Goal: Use online tool/utility: Utilize a website feature to perform a specific function

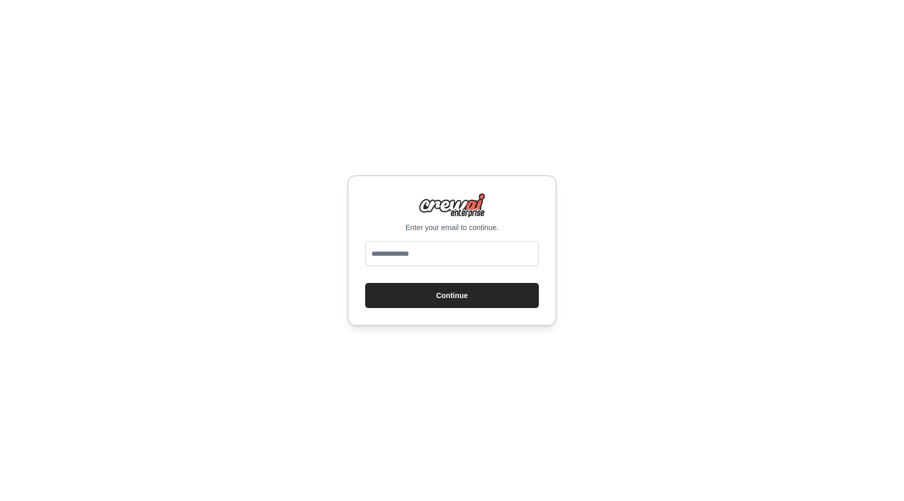
click at [458, 262] on input "email" at bounding box center [452, 253] width 174 height 25
type input "**********"
click at [456, 288] on button "Continue" at bounding box center [452, 295] width 174 height 25
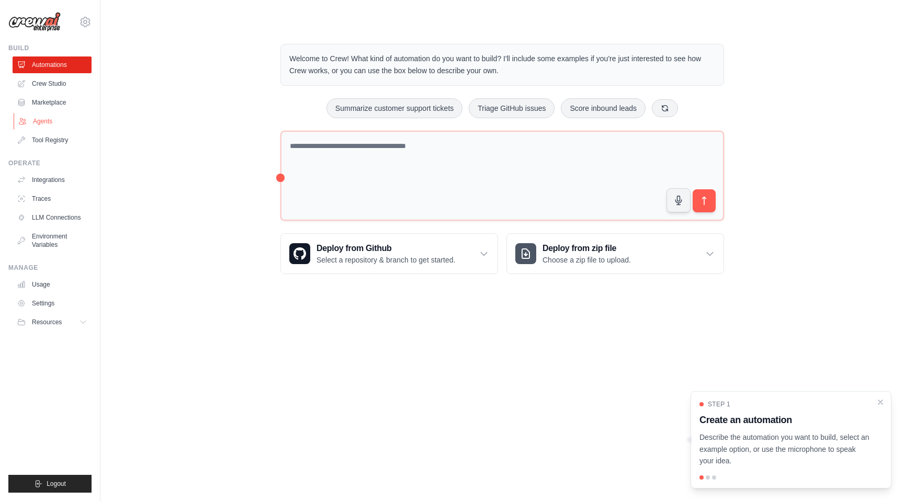
click at [63, 125] on link "Agents" at bounding box center [53, 121] width 79 height 17
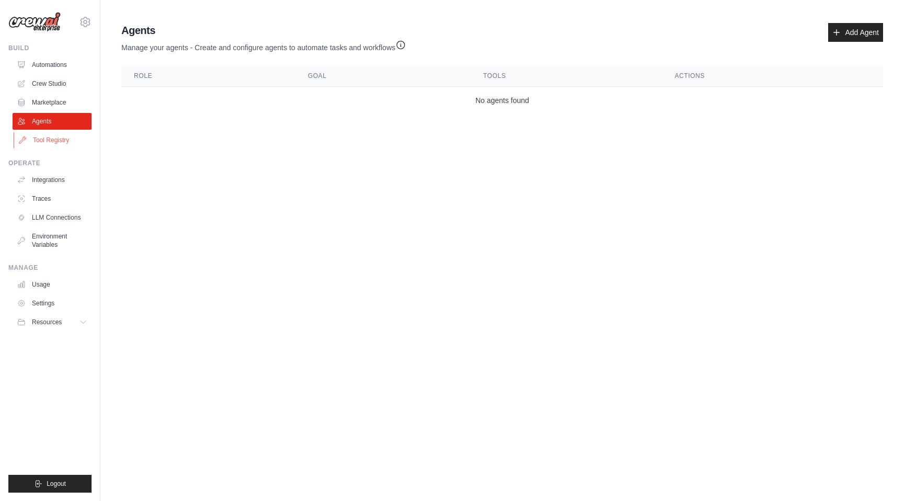
click at [60, 133] on link "Tool Registry" at bounding box center [53, 140] width 79 height 17
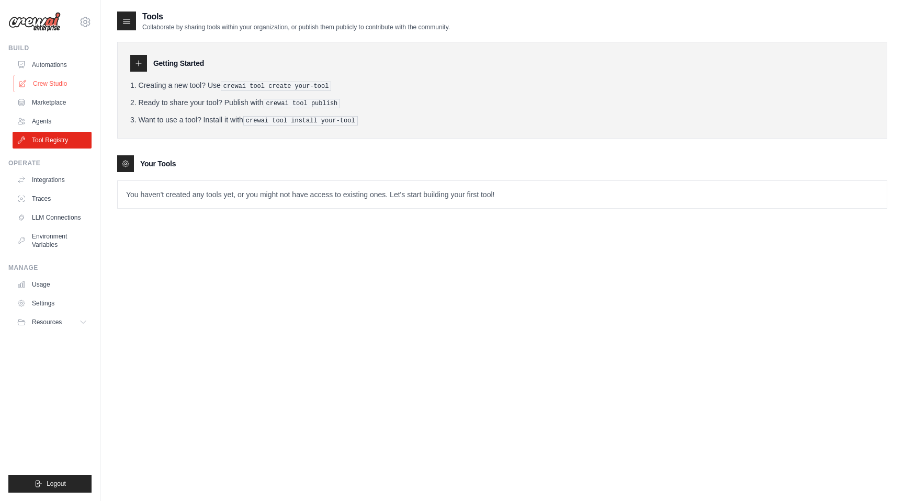
click at [63, 82] on link "Crew Studio" at bounding box center [53, 83] width 79 height 17
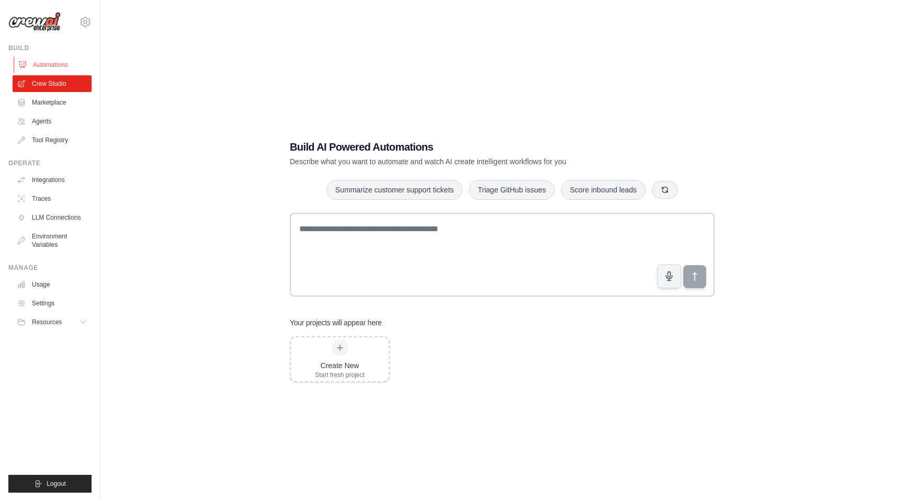
click at [61, 63] on link "Automations" at bounding box center [53, 64] width 79 height 17
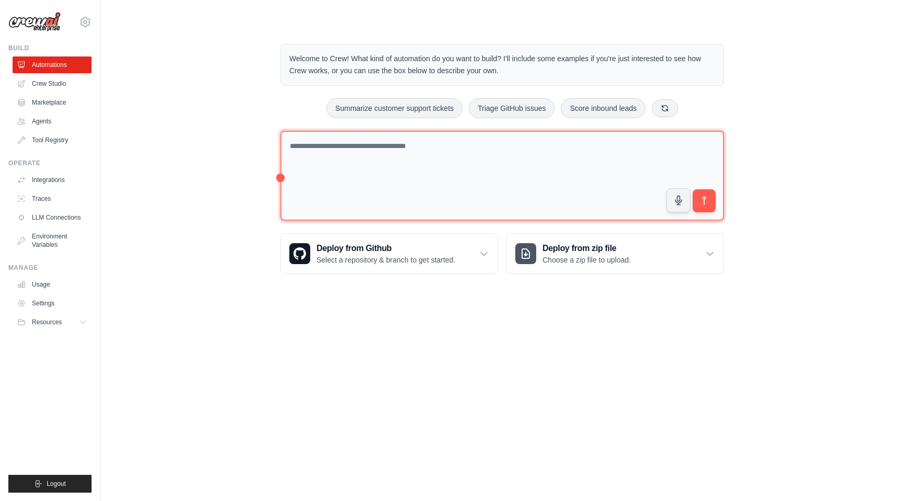
click at [413, 149] on textarea at bounding box center [502, 176] width 444 height 90
paste textarea "**********"
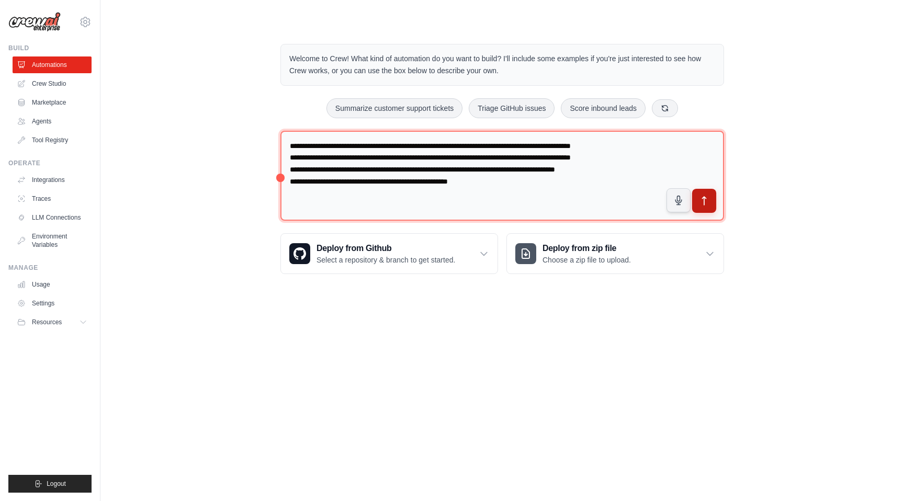
type textarea "**********"
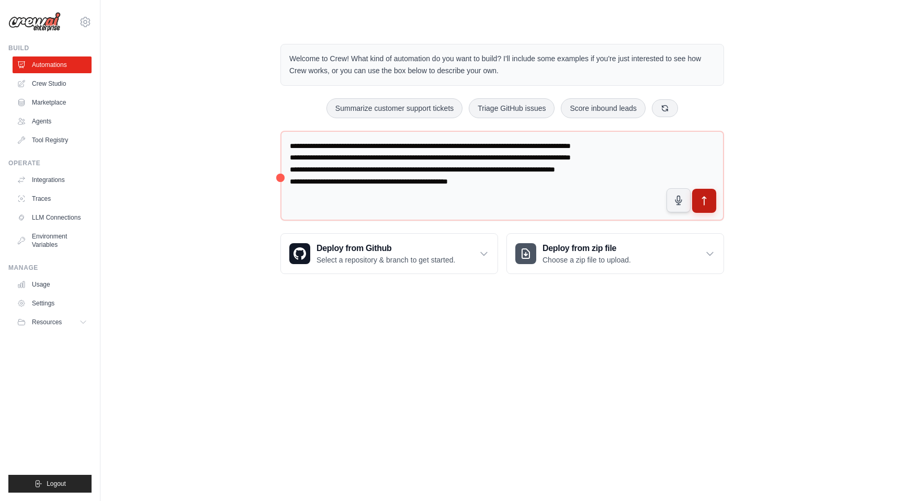
click at [699, 200] on icon "submit" at bounding box center [704, 201] width 11 height 11
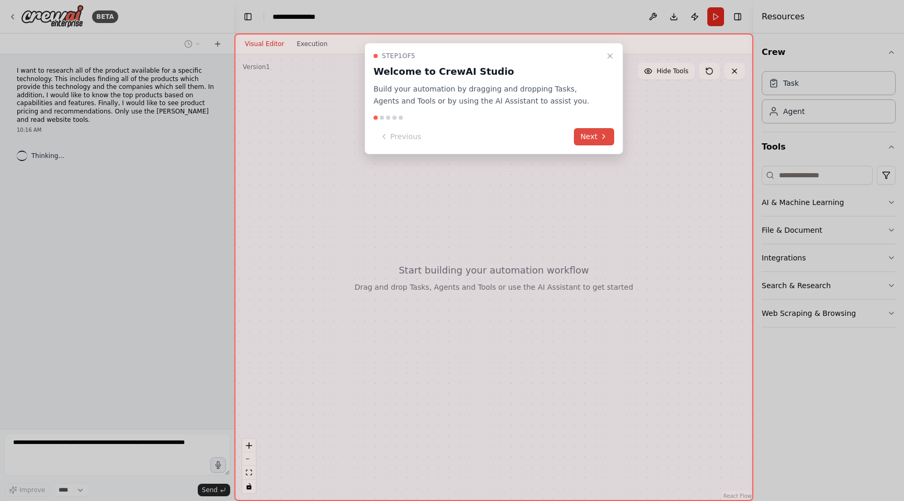
click at [589, 140] on button "Next" at bounding box center [594, 136] width 40 height 17
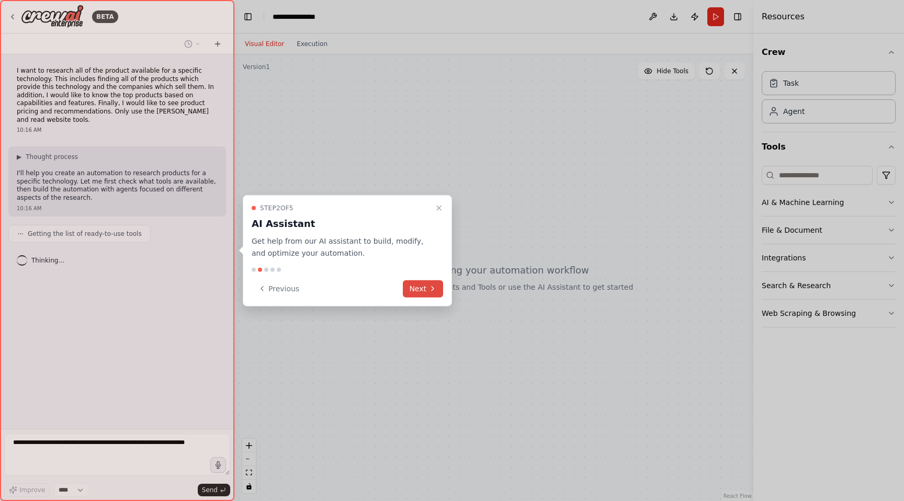
click at [414, 289] on button "Next" at bounding box center [423, 288] width 40 height 17
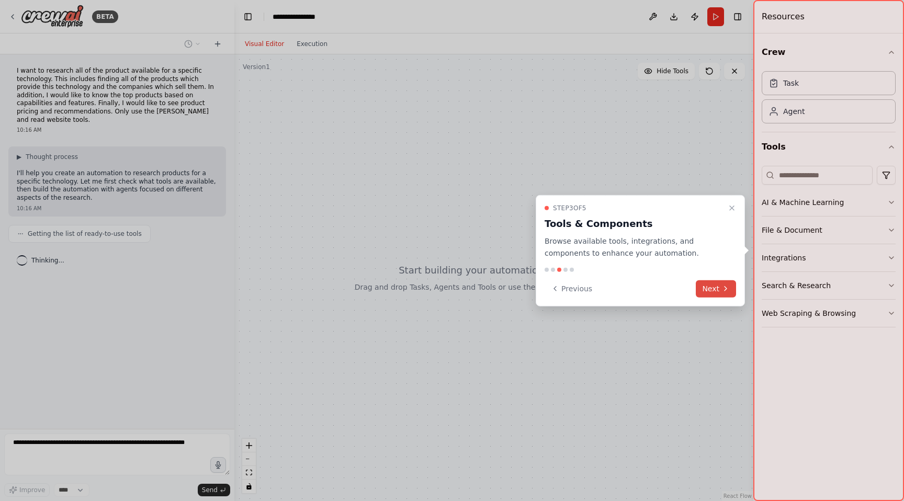
click at [711, 287] on button "Next" at bounding box center [716, 288] width 40 height 17
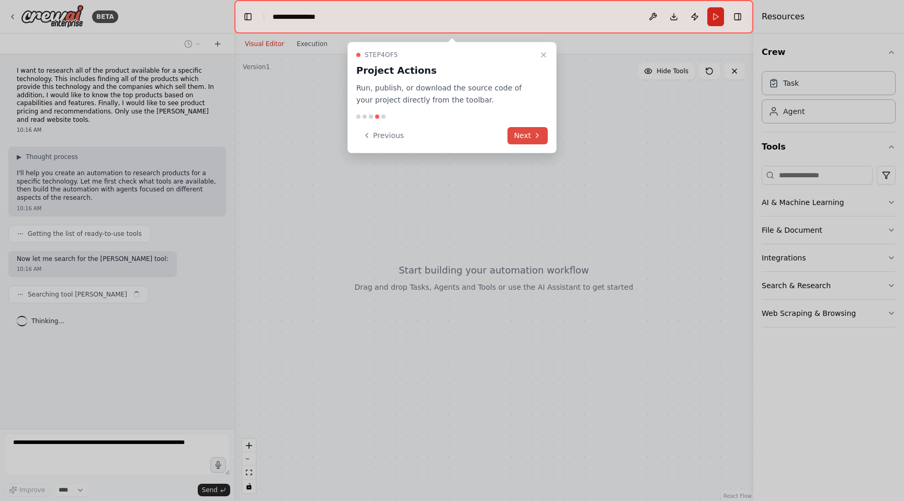
click at [538, 131] on icon at bounding box center [537, 135] width 8 height 8
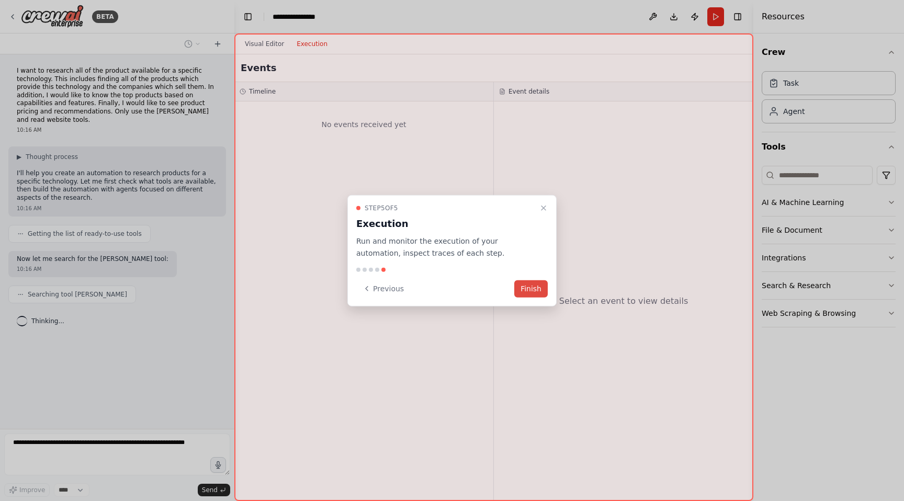
click at [541, 285] on button "Finish" at bounding box center [530, 288] width 33 height 17
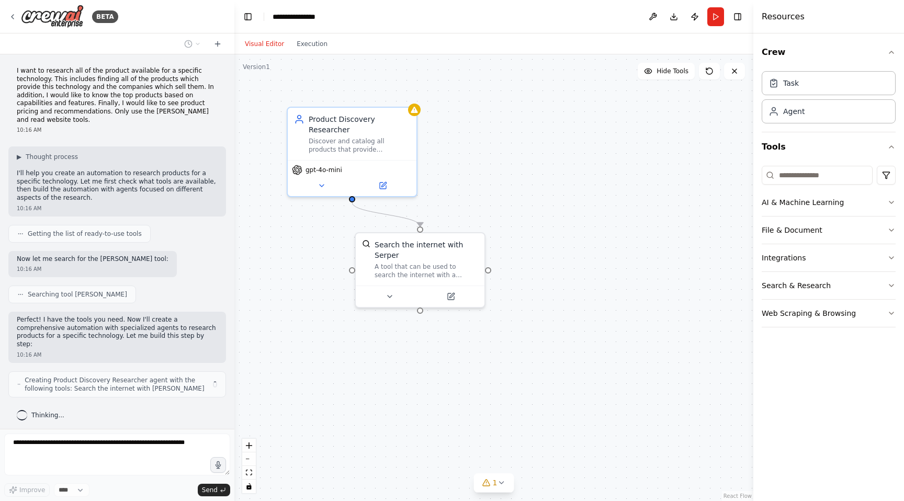
drag, startPoint x: 105, startPoint y: 72, endPoint x: 138, endPoint y: 77, distance: 33.4
click at [138, 77] on p "I want to research all of the product available for a specific technology. This…" at bounding box center [117, 95] width 201 height 57
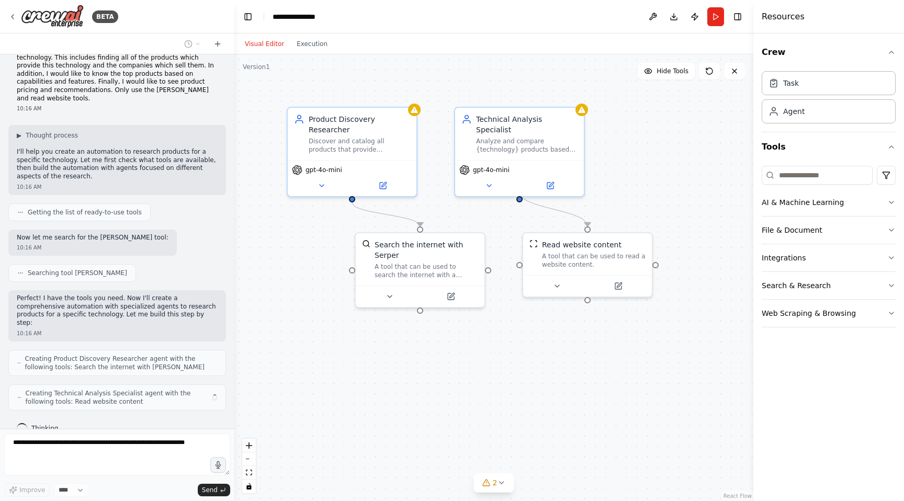
drag, startPoint x: 95, startPoint y: 78, endPoint x: 146, endPoint y: 80, distance: 51.8
click at [146, 80] on p "I want to research all of the product available for a specific technology. This…" at bounding box center [117, 74] width 201 height 57
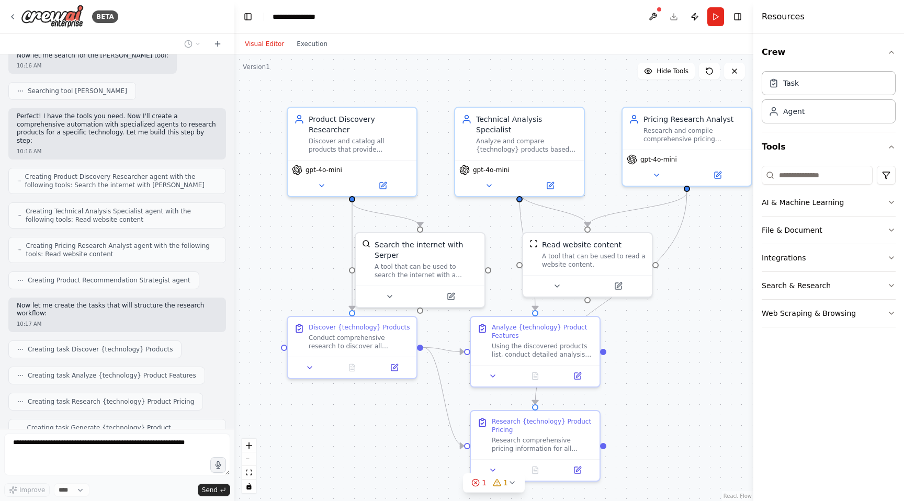
scroll to position [238, 0]
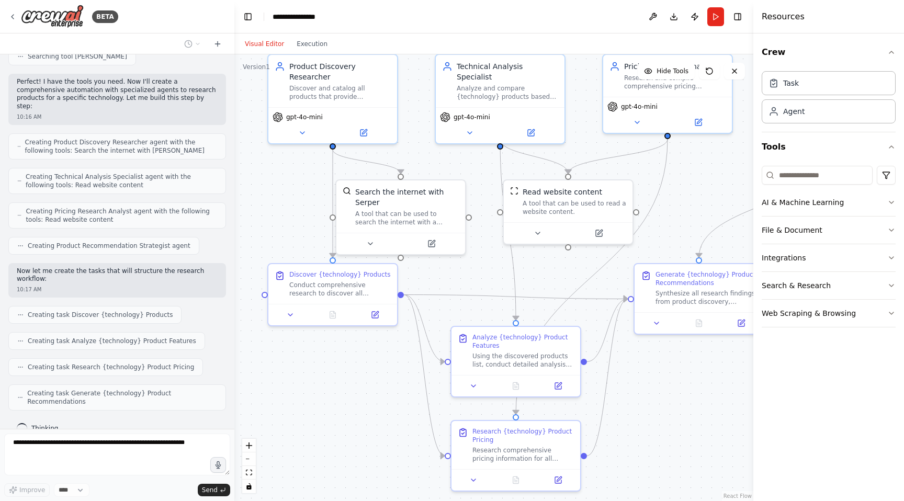
drag, startPoint x: 287, startPoint y: 267, endPoint x: 268, endPoint y: 214, distance: 56.3
click at [268, 214] on div ".deletable-edge-delete-btn { width: 20px; height: 20px; border: 0px solid #ffff…" at bounding box center [493, 277] width 519 height 447
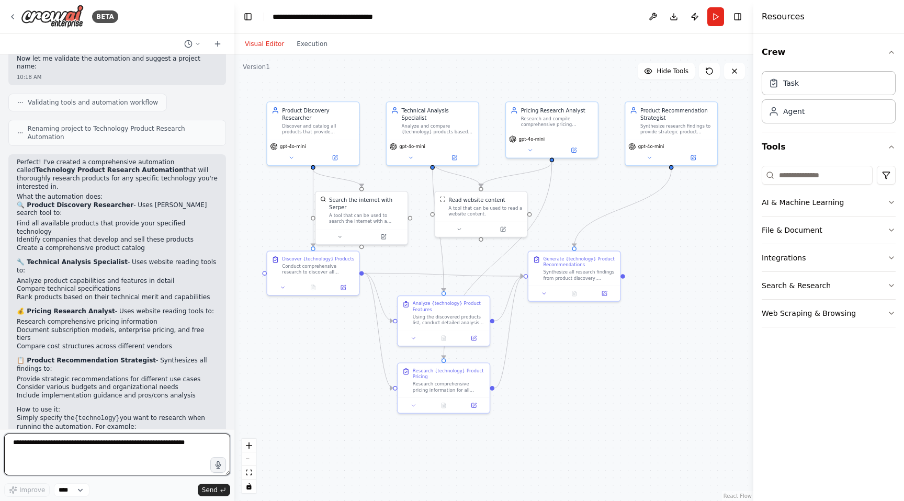
scroll to position [615, 0]
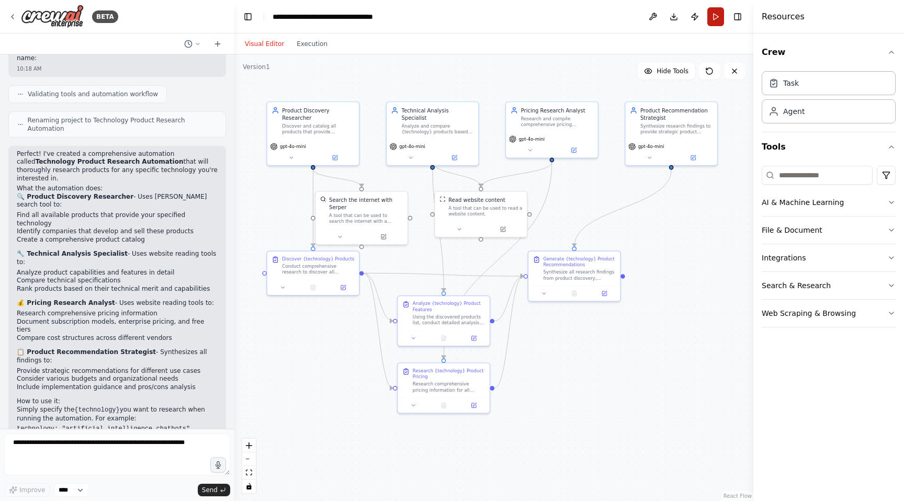
click at [714, 23] on button "Run" at bounding box center [715, 16] width 17 height 19
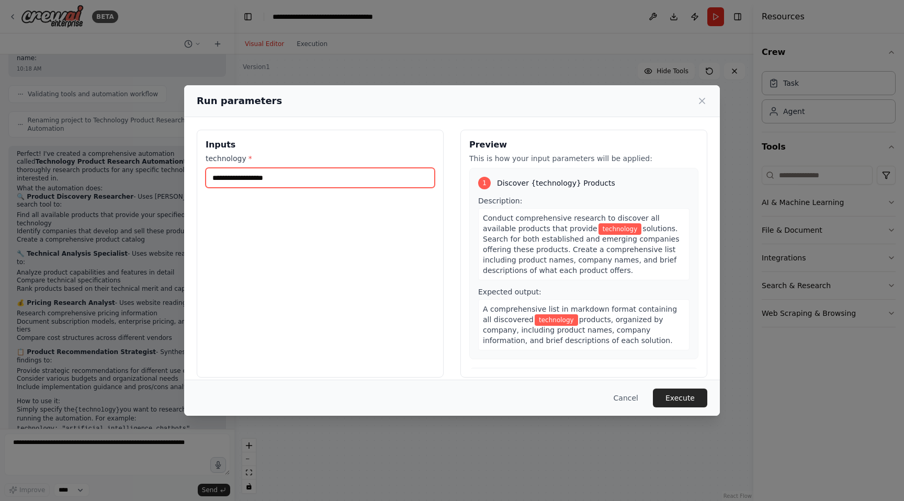
click at [349, 180] on input "technology *" at bounding box center [320, 178] width 229 height 20
type input "*"
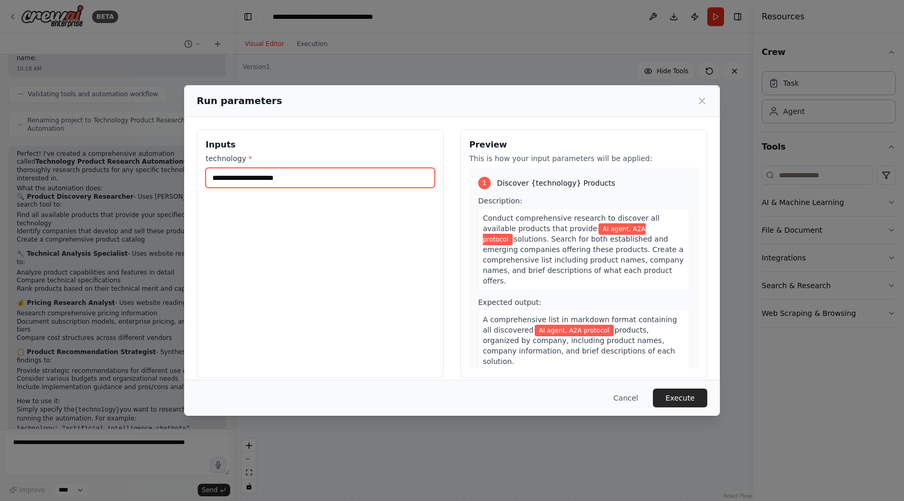
click at [244, 180] on input "**********" at bounding box center [320, 178] width 229 height 20
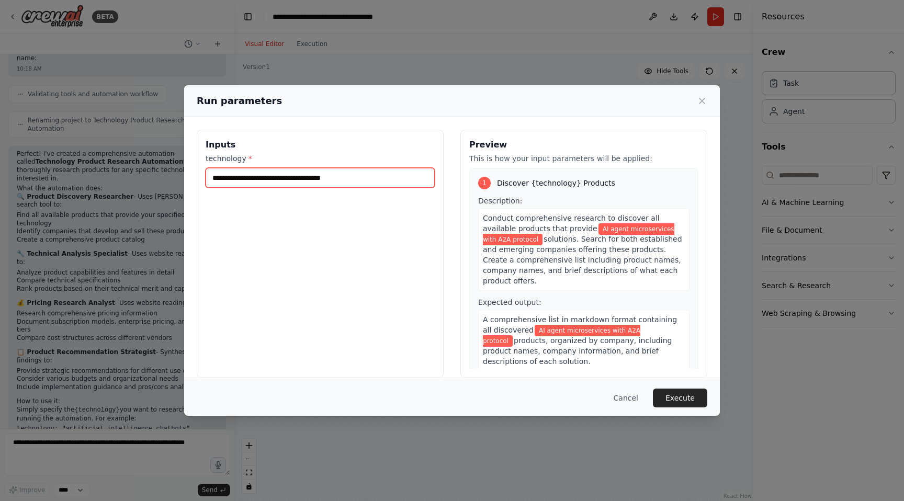
click at [352, 182] on input "**********" at bounding box center [320, 178] width 229 height 20
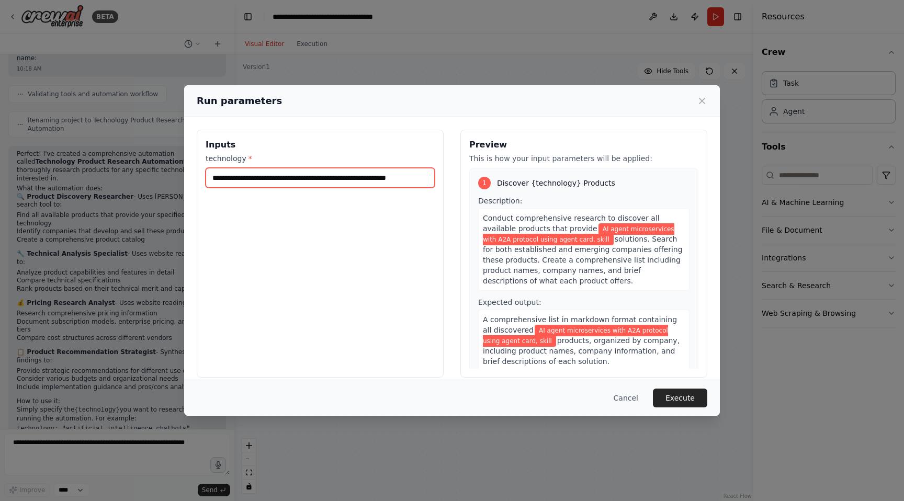
scroll to position [0, 3]
click at [237, 179] on input "**********" at bounding box center [320, 178] width 229 height 20
type input "**********"
click at [662, 400] on button "Execute" at bounding box center [680, 398] width 54 height 19
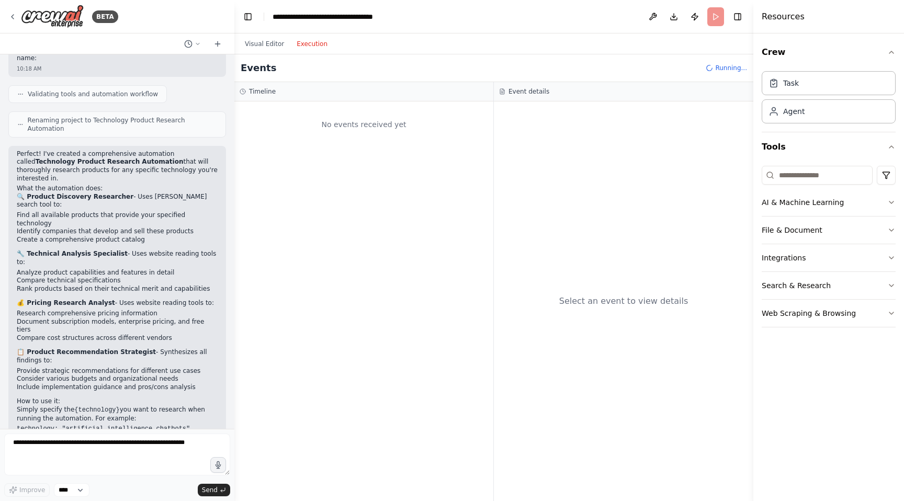
click at [312, 45] on button "Execution" at bounding box center [311, 44] width 43 height 13
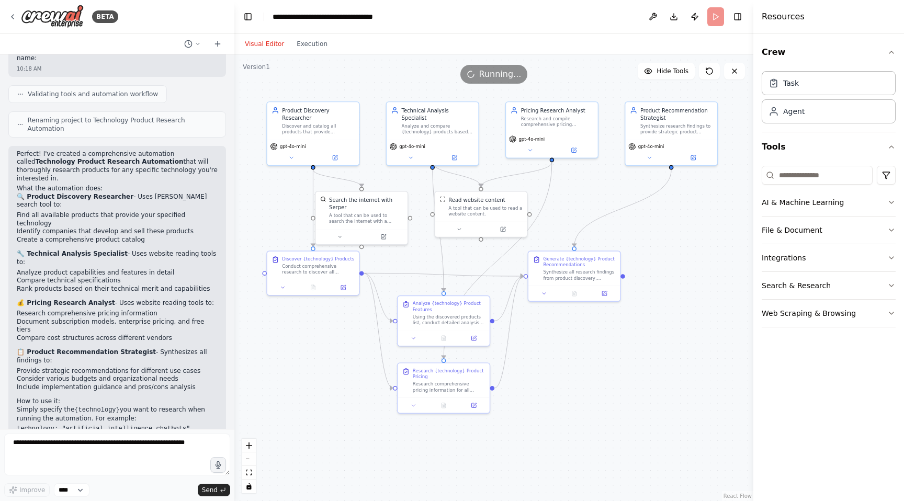
click at [274, 43] on button "Visual Editor" at bounding box center [265, 44] width 52 height 13
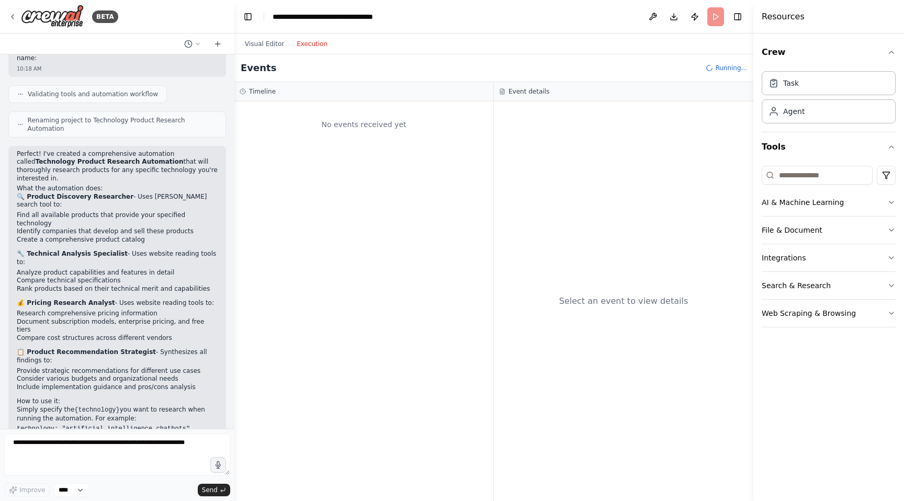
click at [304, 44] on button "Execution" at bounding box center [311, 44] width 43 height 13
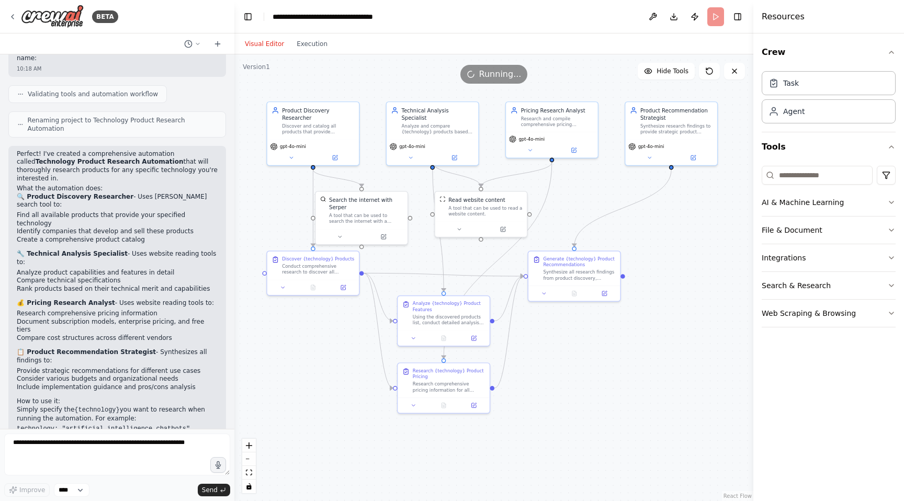
click at [280, 42] on button "Visual Editor" at bounding box center [265, 44] width 52 height 13
click at [321, 42] on button "Execution" at bounding box center [311, 44] width 43 height 13
click at [271, 38] on button "Visual Editor" at bounding box center [265, 44] width 52 height 13
click at [306, 35] on div "Visual Editor Execution" at bounding box center [286, 43] width 95 height 21
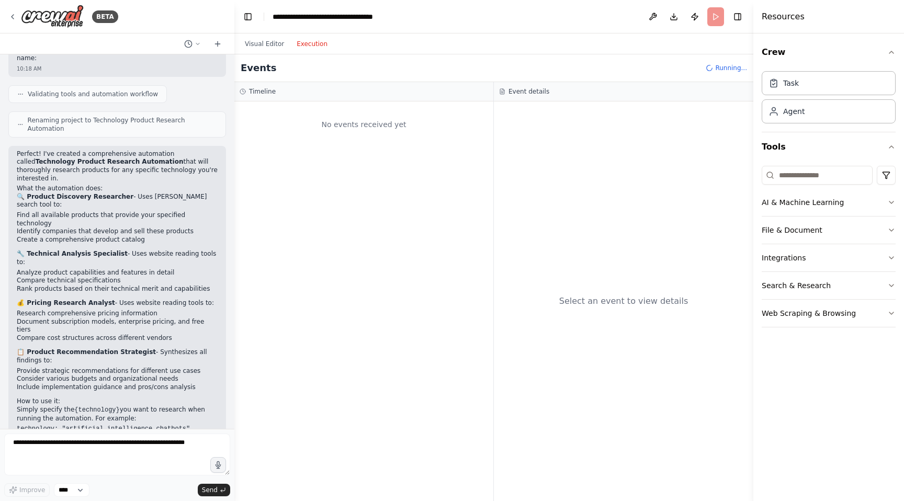
click at [306, 42] on button "Execution" at bounding box center [311, 44] width 43 height 13
click at [271, 42] on button "Visual Editor" at bounding box center [265, 44] width 52 height 13
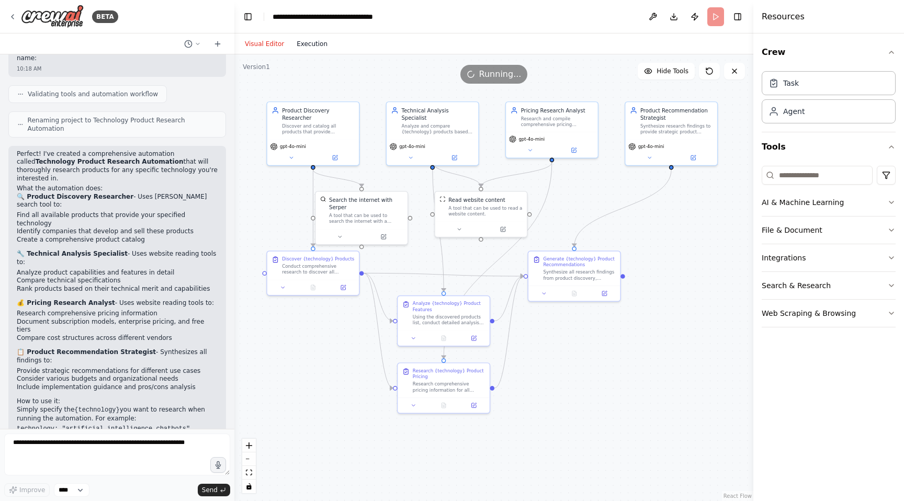
click at [320, 46] on button "Execution" at bounding box center [311, 44] width 43 height 13
click at [265, 41] on button "Visual Editor" at bounding box center [265, 44] width 52 height 13
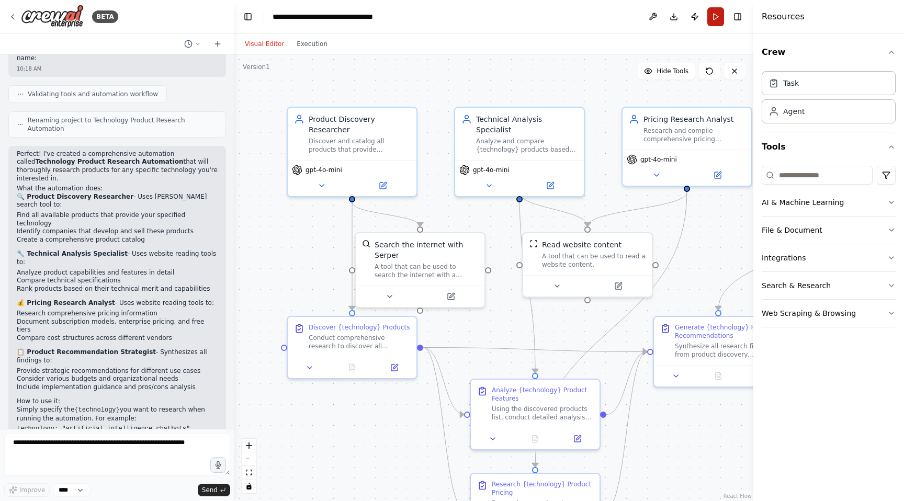
click at [716, 19] on button "Run" at bounding box center [715, 16] width 17 height 19
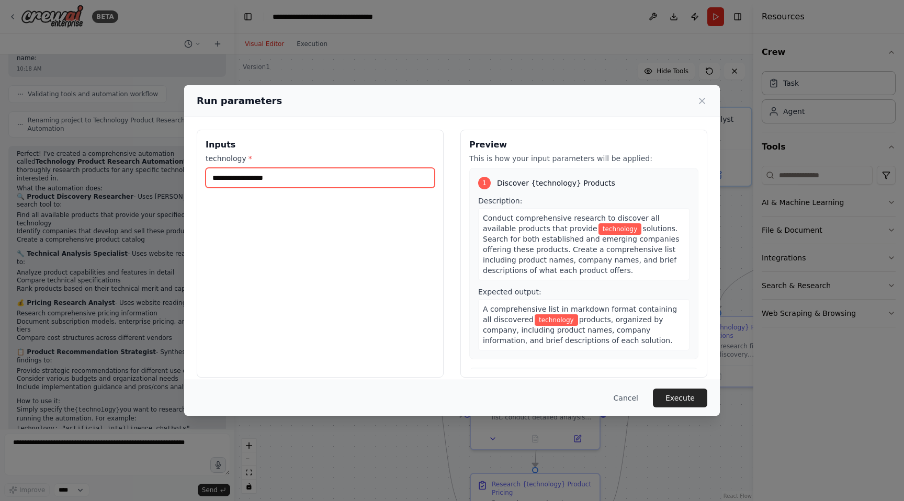
click at [292, 175] on input "technology *" at bounding box center [320, 178] width 229 height 20
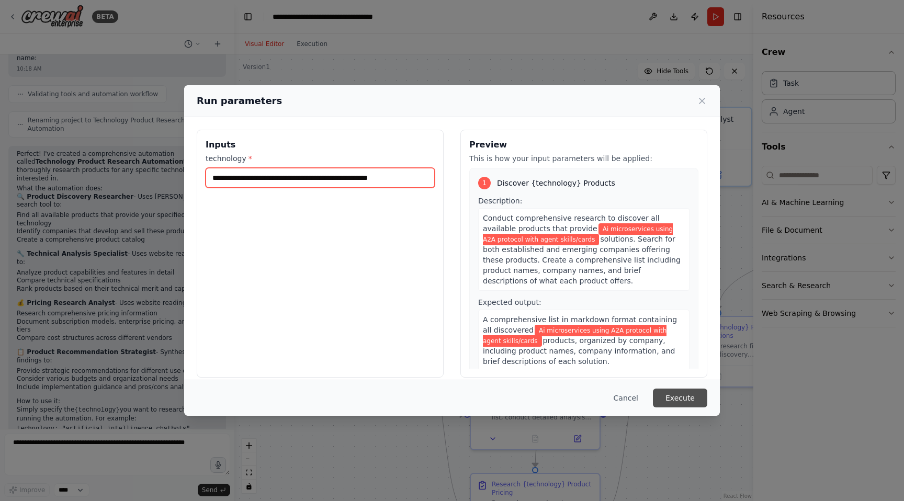
type input "**********"
click at [663, 398] on button "Execute" at bounding box center [680, 398] width 54 height 19
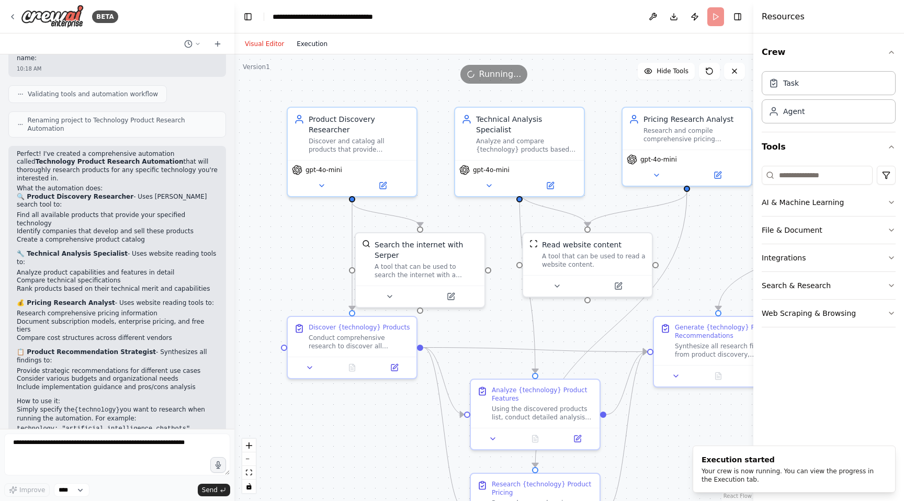
click at [320, 43] on button "Execution" at bounding box center [311, 44] width 43 height 13
click at [280, 44] on button "Visual Editor" at bounding box center [265, 44] width 52 height 13
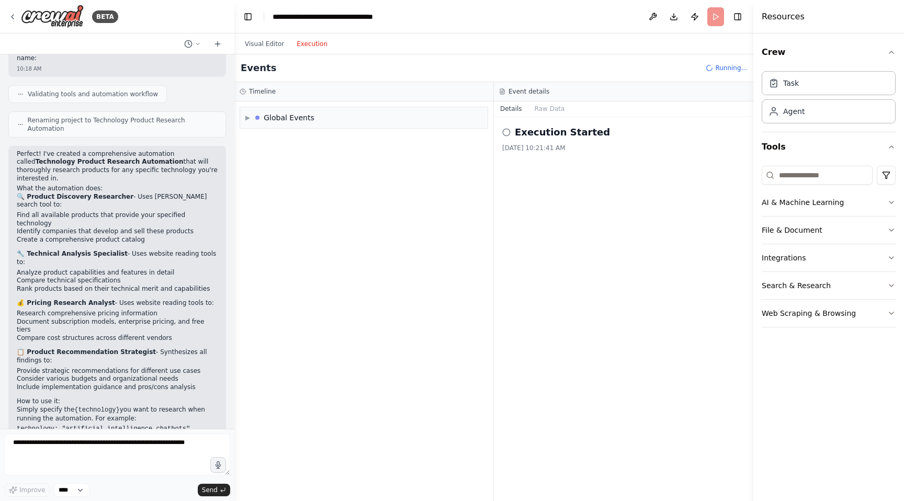
click at [315, 46] on button "Execution" at bounding box center [311, 44] width 43 height 13
click at [250, 116] on div "▶ Global Events" at bounding box center [279, 117] width 69 height 10
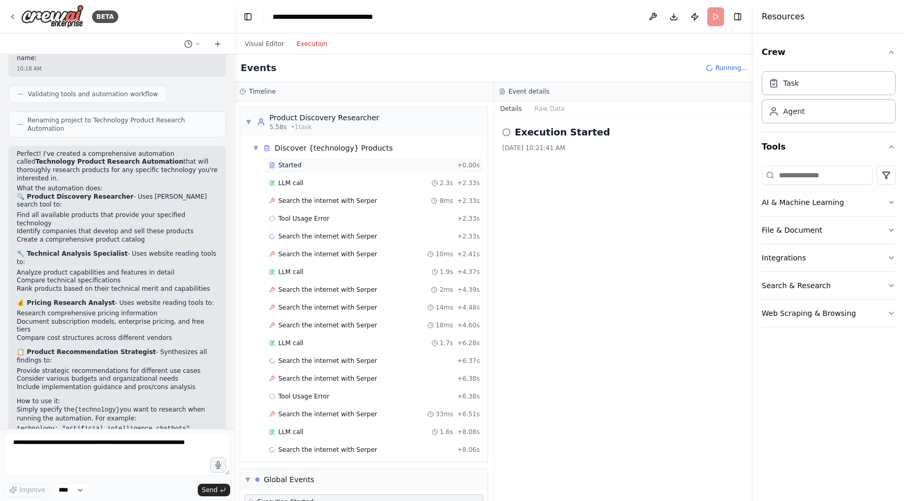
click at [309, 168] on div "Started" at bounding box center [361, 165] width 184 height 8
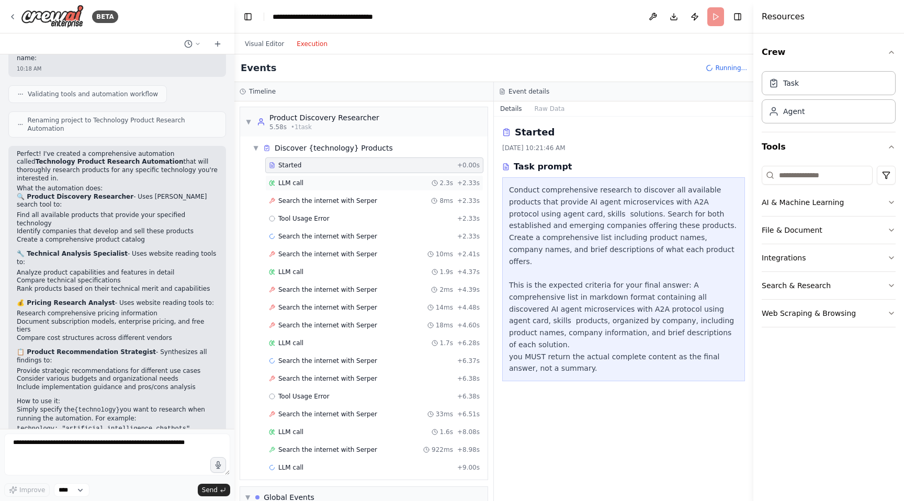
click at [317, 179] on div "LLM call 2.3s + 2.33s" at bounding box center [374, 183] width 211 height 8
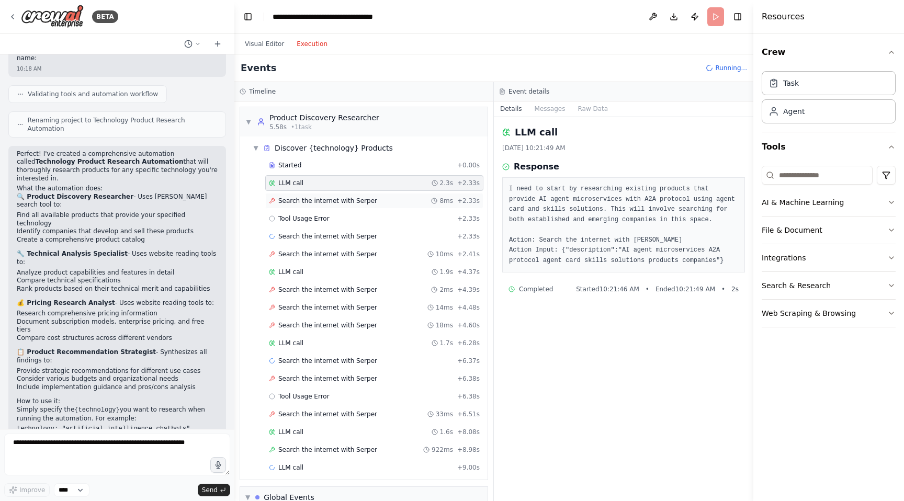
click at [324, 198] on span "Search the internet with Serper" at bounding box center [327, 201] width 99 height 8
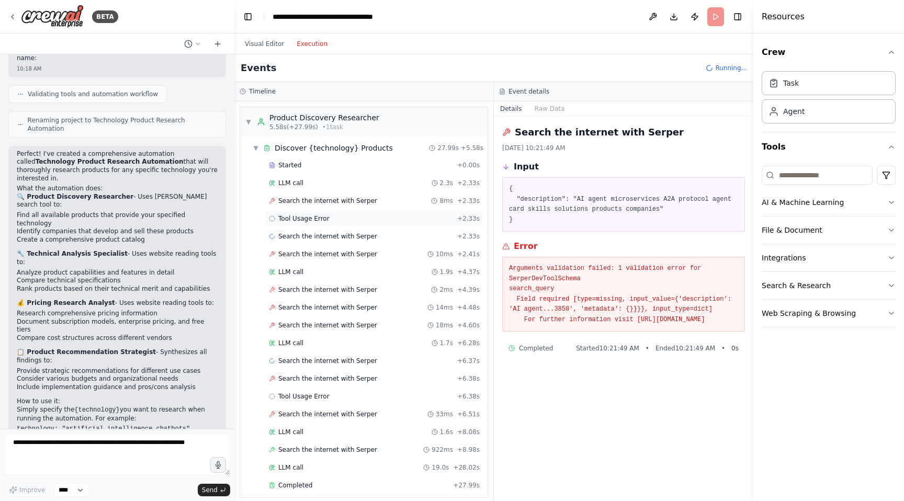
click at [324, 213] on div "Tool Usage Error + 2.33s" at bounding box center [374, 219] width 218 height 16
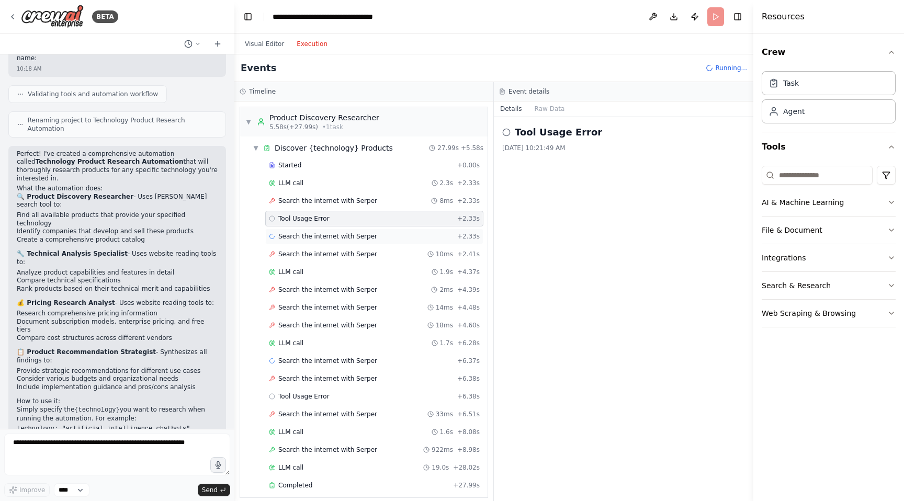
click at [349, 233] on span "Search the internet with Serper" at bounding box center [327, 236] width 99 height 8
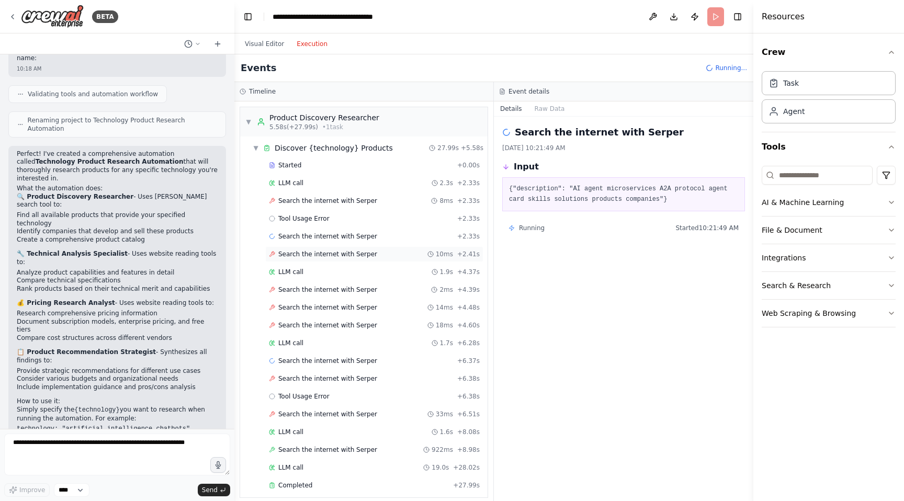
click at [345, 255] on span "Search the internet with Serper" at bounding box center [327, 254] width 99 height 8
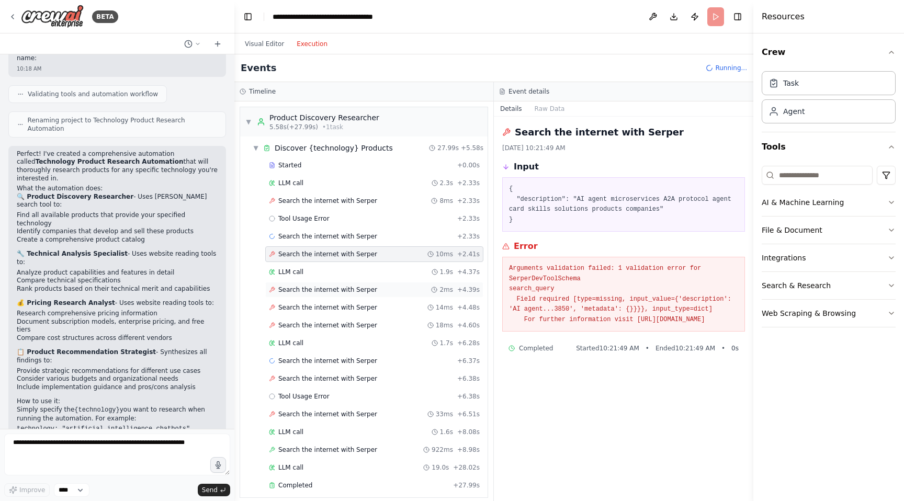
click at [334, 286] on span "Search the internet with Serper" at bounding box center [327, 290] width 99 height 8
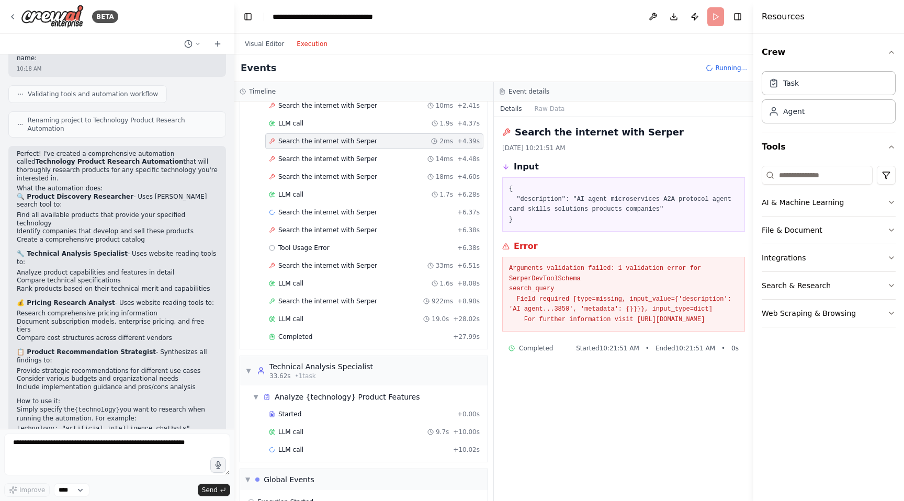
scroll to position [151, 0]
click at [332, 256] on div "Search the internet with [PERSON_NAME] 33ms + 6.51s" at bounding box center [374, 264] width 218 height 16
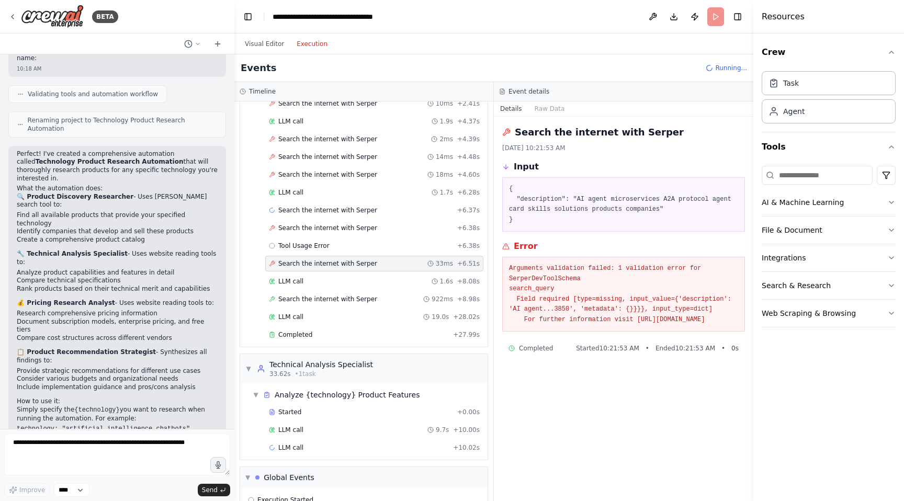
scroll to position [191, 0]
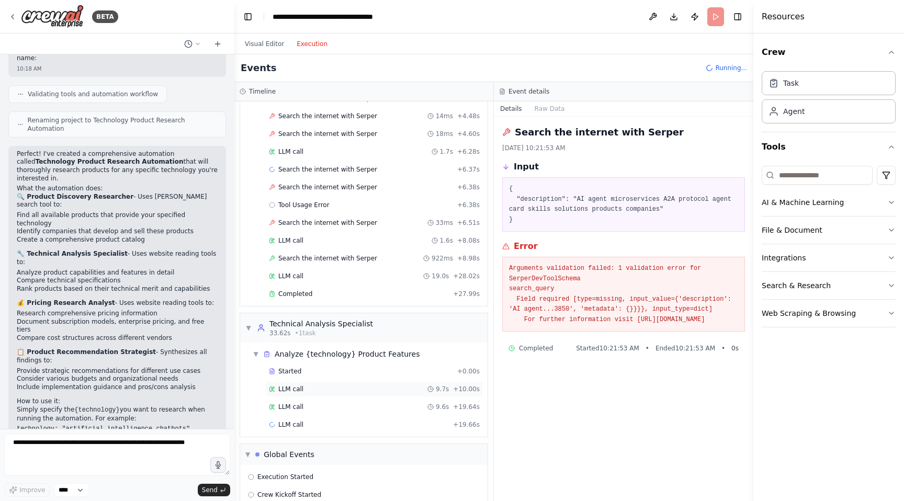
click at [312, 389] on div "LLM call 9.7s + 10.00s" at bounding box center [374, 389] width 211 height 8
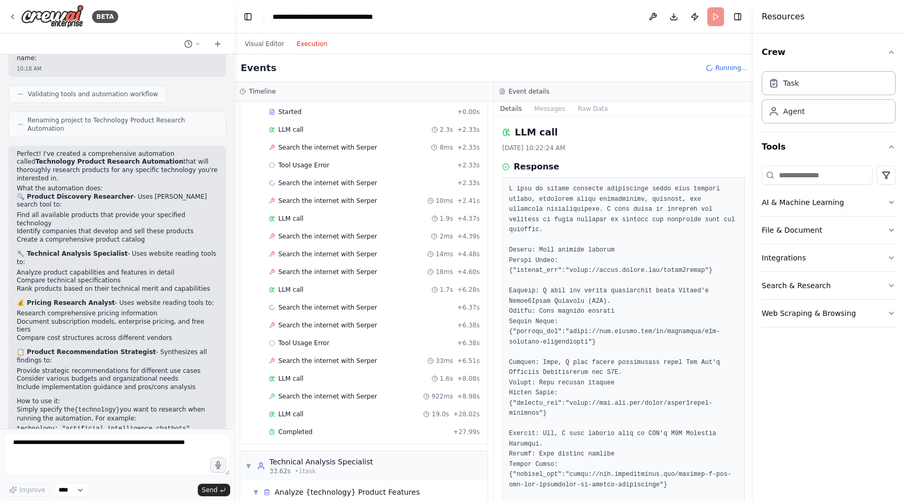
scroll to position [60, 0]
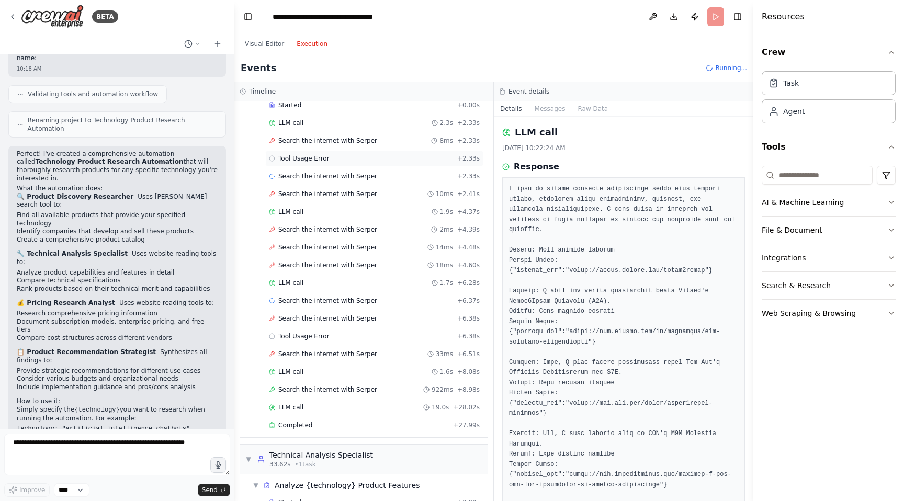
click at [303, 160] on span "Tool Usage Error" at bounding box center [303, 158] width 51 height 8
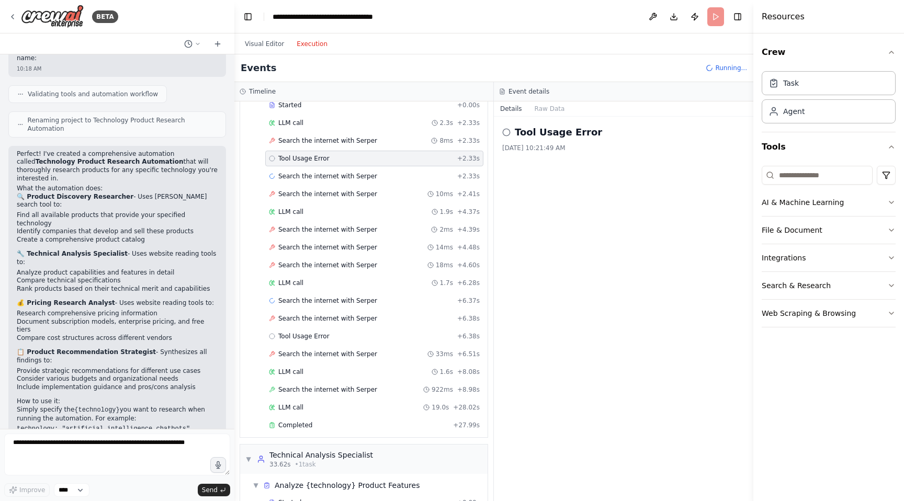
click at [304, 166] on div "Started + 0.00s LLM call 2.3s + 2.33s Search the internet with [PERSON_NAME] 8m…" at bounding box center [367, 266] width 239 height 338
click at [304, 168] on div "Search the internet with [PERSON_NAME] + 2.33s" at bounding box center [374, 176] width 218 height 16
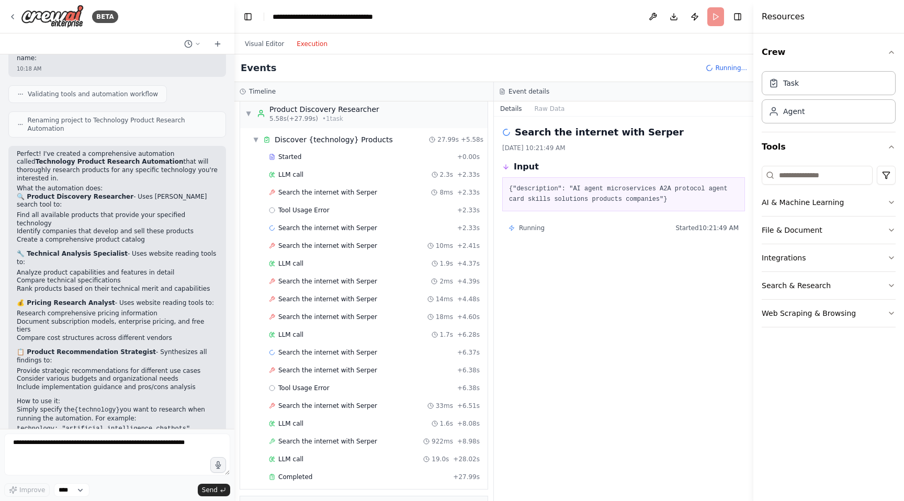
scroll to position [0, 0]
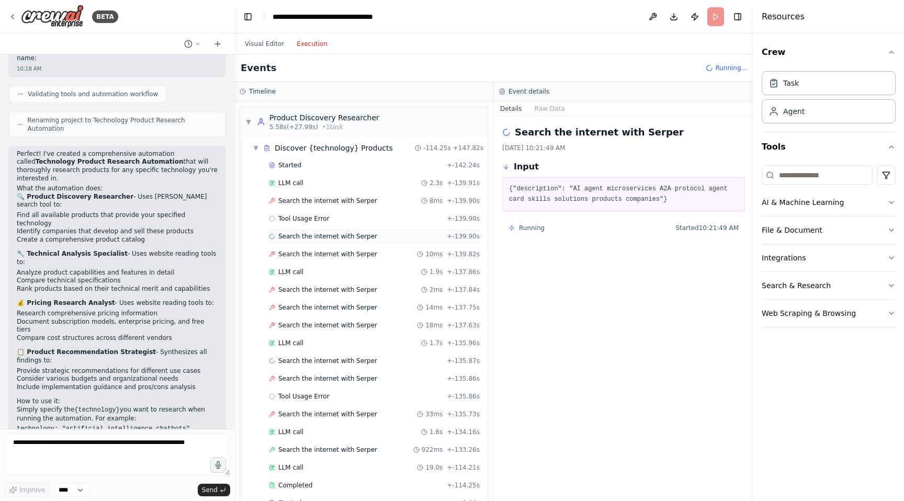
click at [381, 234] on div "Search the internet with [PERSON_NAME] + -139.90s" at bounding box center [374, 236] width 211 height 8
click at [354, 197] on span "Search the internet with Serper" at bounding box center [327, 201] width 99 height 8
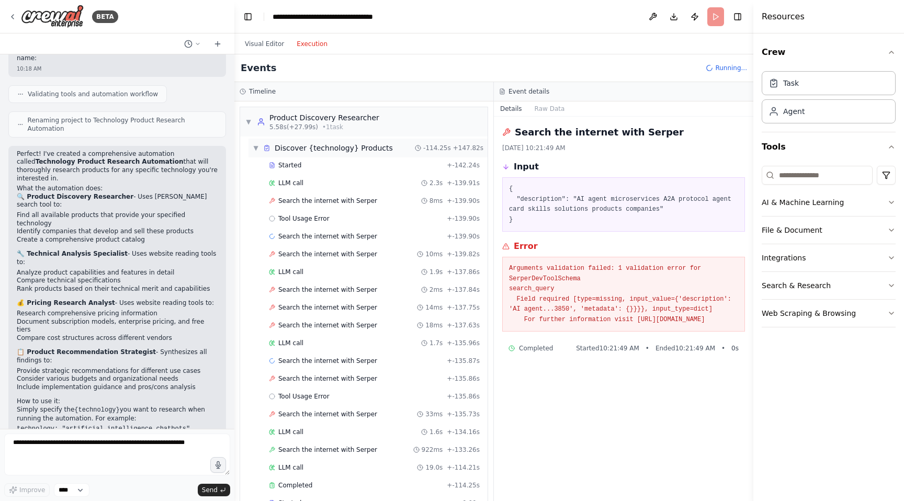
click at [258, 146] on span "▼" at bounding box center [256, 148] width 6 height 8
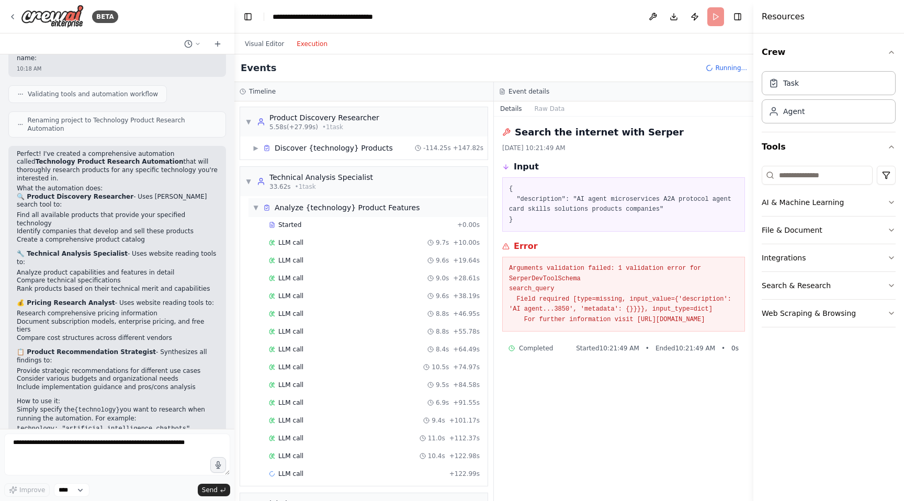
click at [253, 207] on span "▼" at bounding box center [256, 207] width 6 height 8
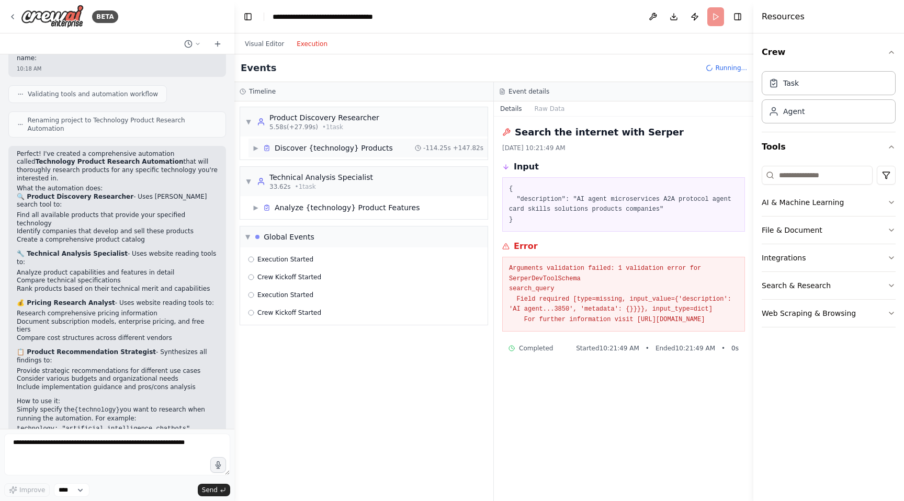
click at [256, 152] on div "▶ Discover {technology} Products" at bounding box center [323, 148] width 140 height 10
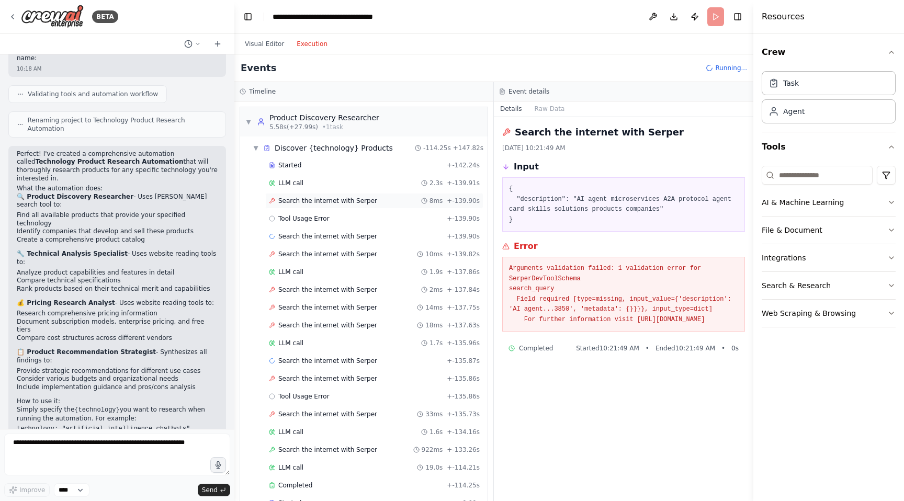
click at [290, 204] on span "Search the internet with Serper" at bounding box center [327, 201] width 99 height 8
click at [295, 234] on span "Search the internet with Serper" at bounding box center [327, 236] width 99 height 8
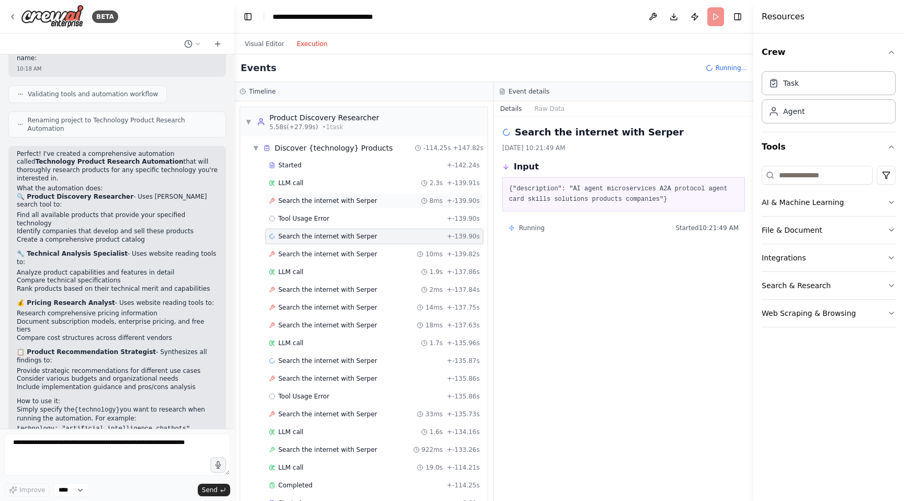
click at [299, 197] on span "Search the internet with Serper" at bounding box center [327, 201] width 99 height 8
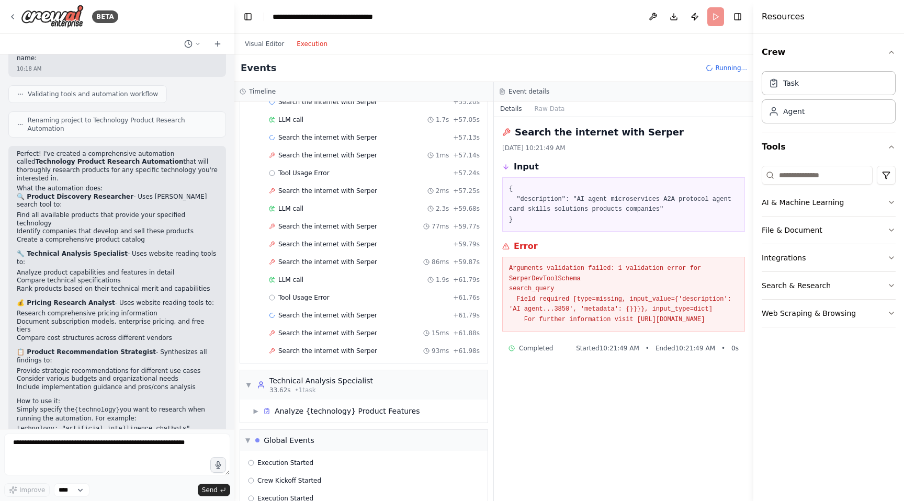
scroll to position [2255, 0]
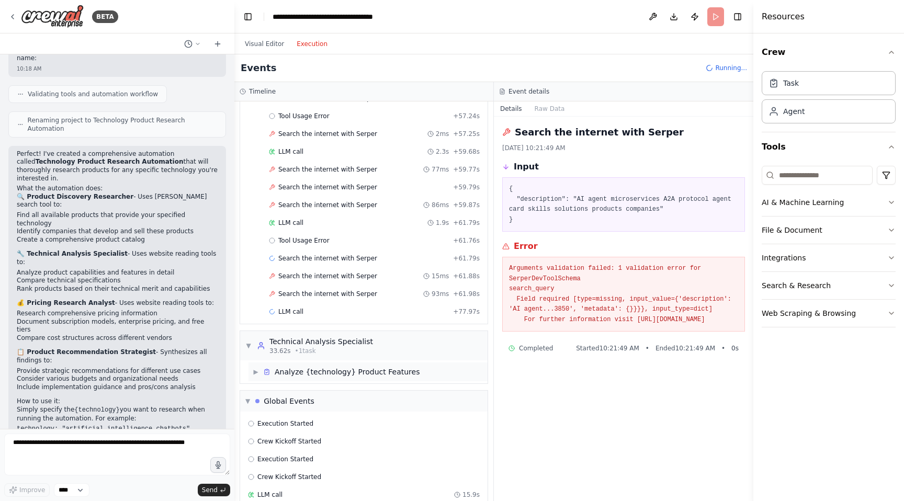
click at [259, 369] on div "▶ Analyze {technology} Product Features" at bounding box center [336, 372] width 167 height 10
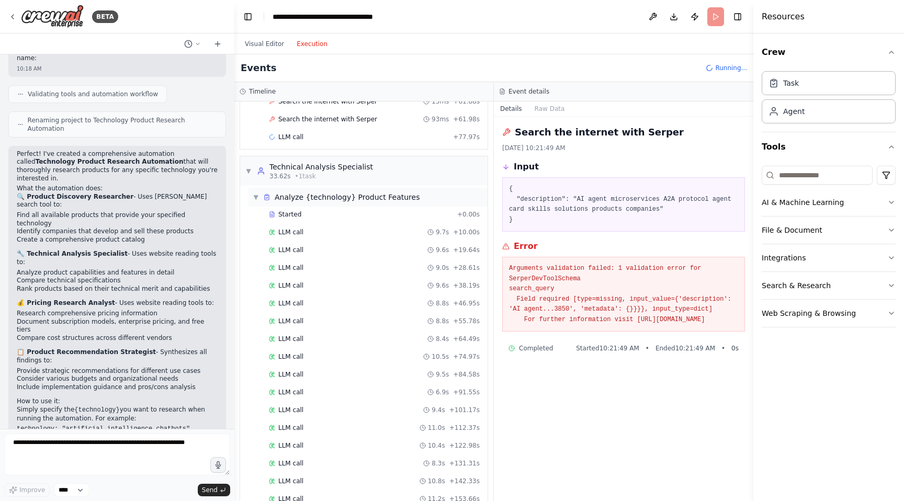
scroll to position [2646, 0]
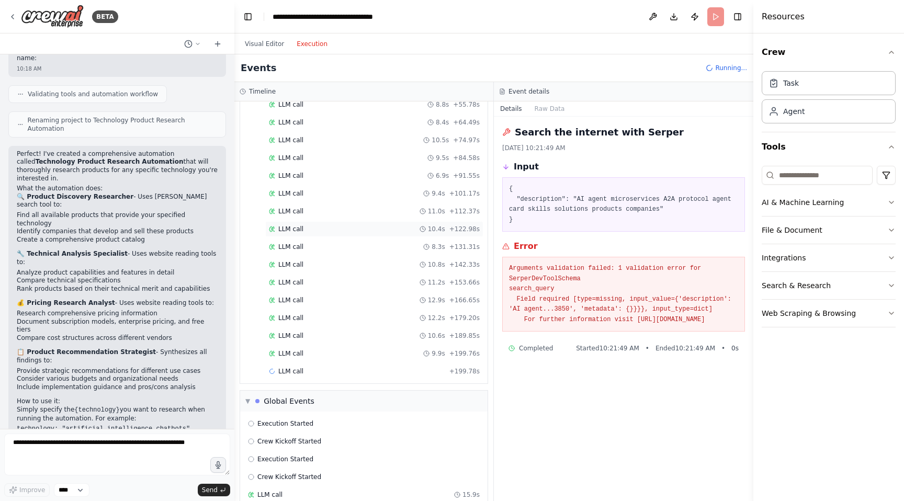
click at [292, 235] on div "LLM call 10.4s + 122.98s" at bounding box center [374, 229] width 218 height 16
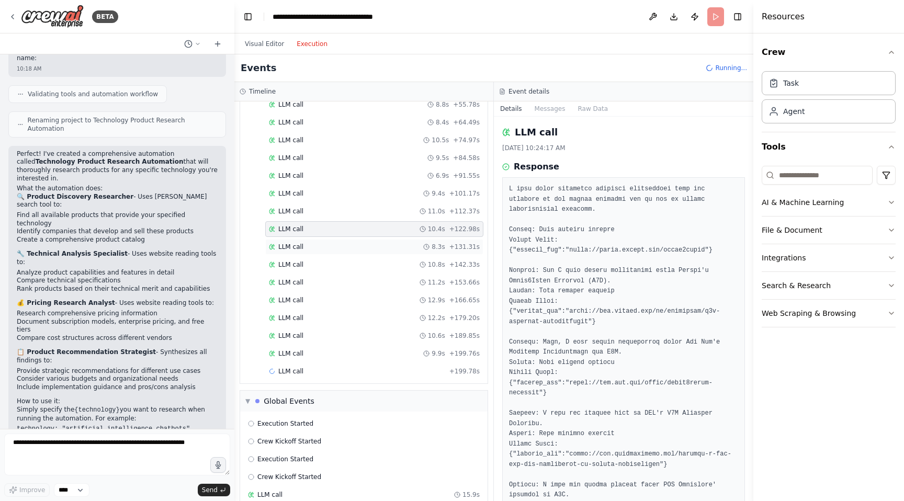
click at [294, 247] on span "LLM call" at bounding box center [290, 247] width 25 height 8
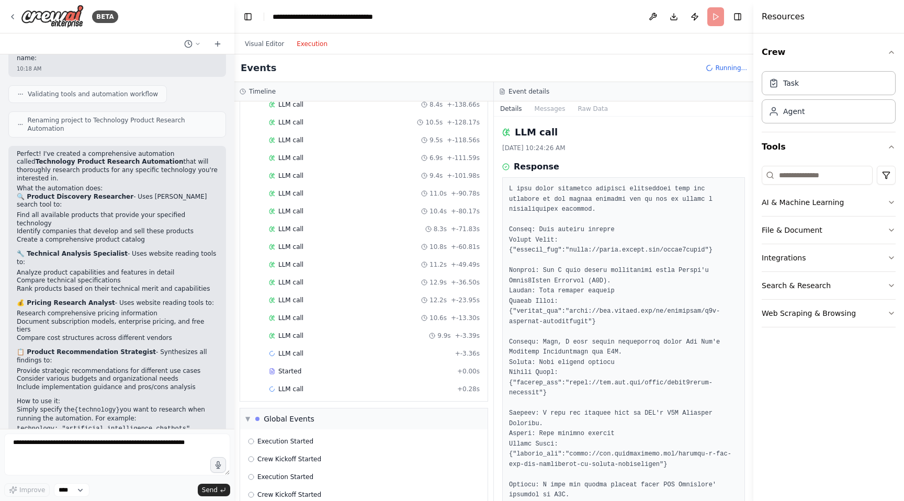
click at [301, 309] on div "Started + -203.14s LLM call 9.7s + -193.14s LLM call 9.6s + -183.50s LLM call 9…" at bounding box center [367, 185] width 239 height 427
click at [301, 330] on div "LLM call 9.9s + -3.39s" at bounding box center [374, 336] width 218 height 16
click at [322, 336] on span "Read website content" at bounding box center [312, 336] width 68 height 8
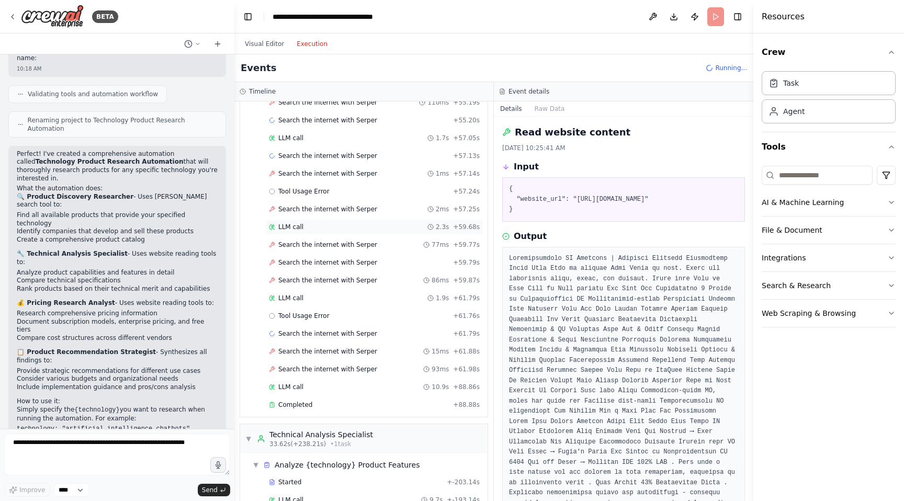
scroll to position [2169, 0]
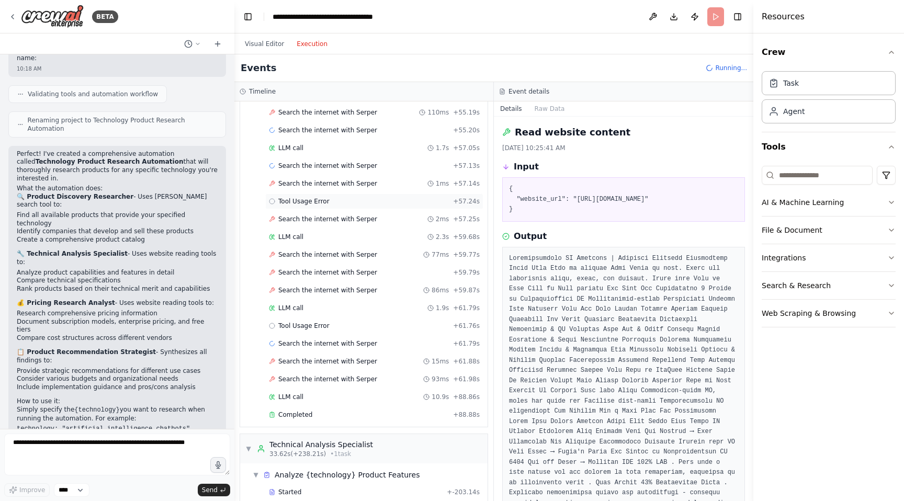
click at [310, 201] on span "Tool Usage Error" at bounding box center [303, 201] width 51 height 8
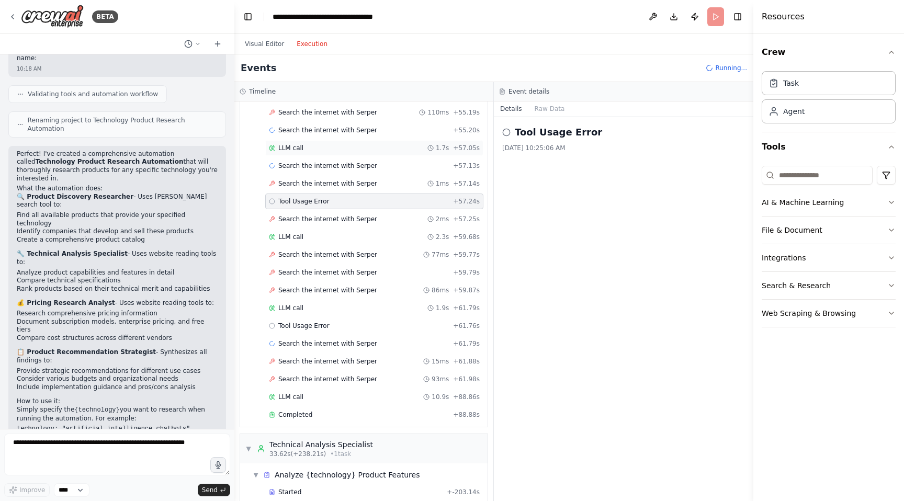
click at [314, 151] on div "LLM call 1.7s + 57.05s" at bounding box center [374, 148] width 211 height 8
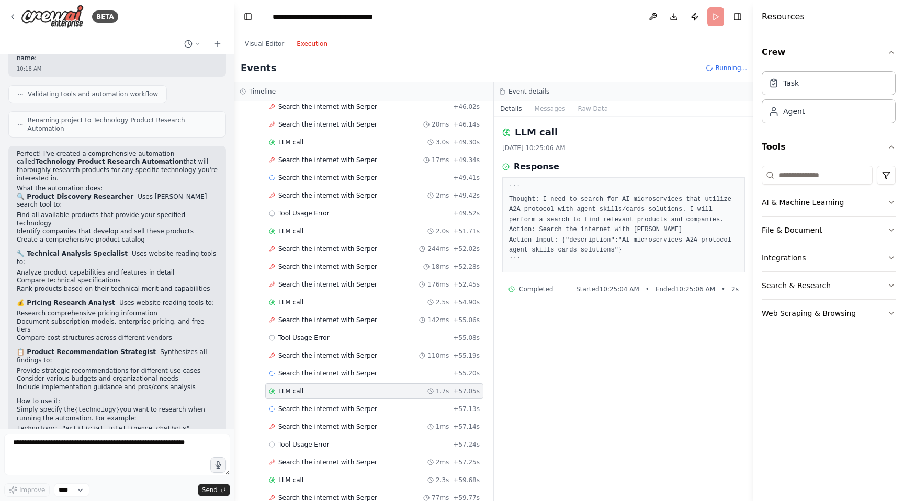
scroll to position [1924, 0]
